Goal: Transaction & Acquisition: Subscribe to service/newsletter

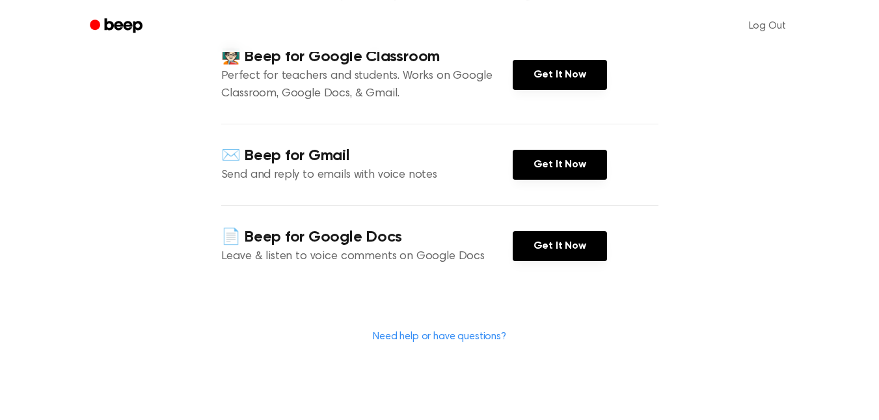
scroll to position [178, 0]
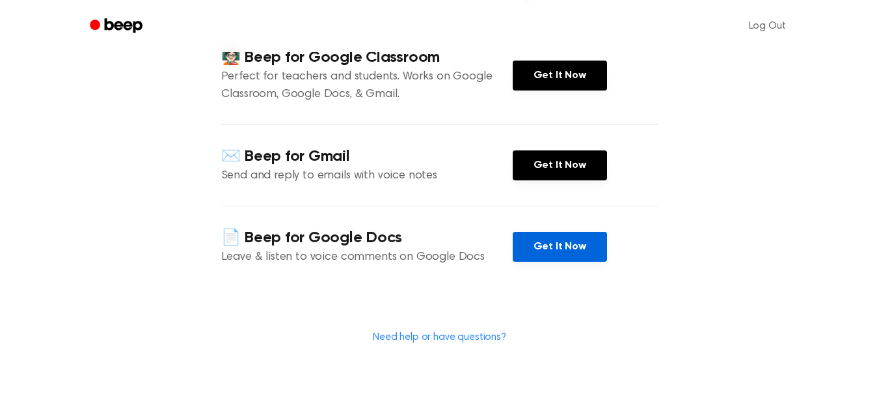
click at [538, 262] on link "Get It Now" at bounding box center [560, 247] width 94 height 30
